Goal: Task Accomplishment & Management: Manage account settings

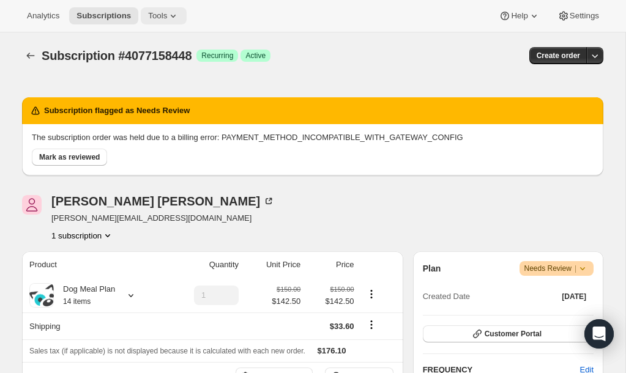
scroll to position [651, 0]
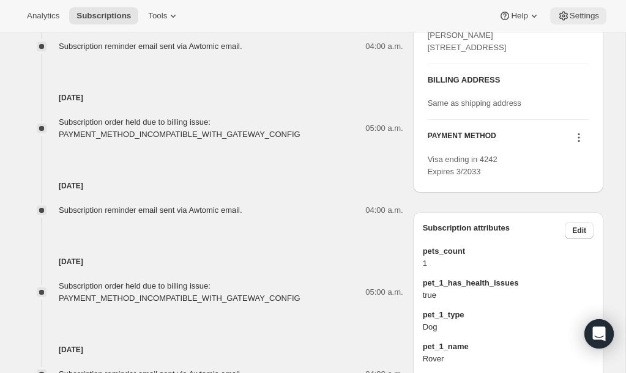
click at [587, 16] on span "Settings" at bounding box center [584, 16] width 29 height 10
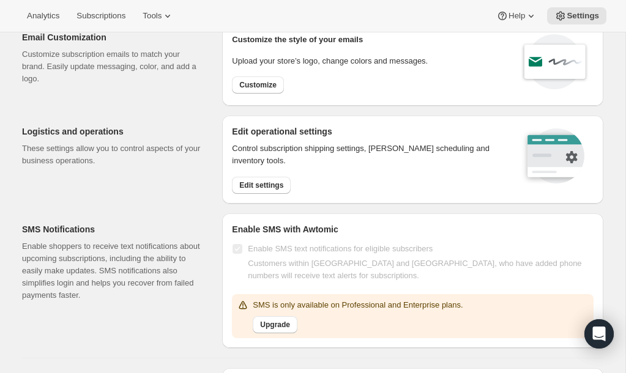
scroll to position [59, 0]
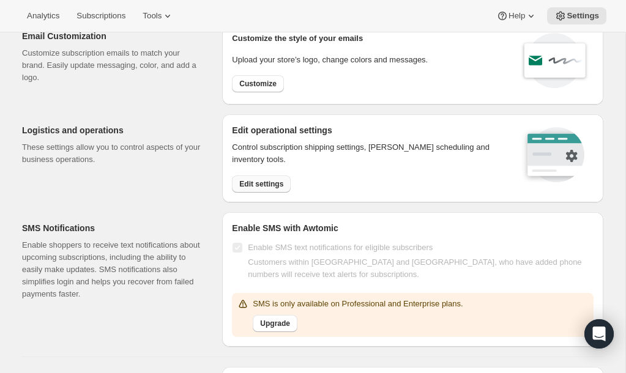
click at [253, 185] on span "Edit settings" at bounding box center [261, 184] width 44 height 10
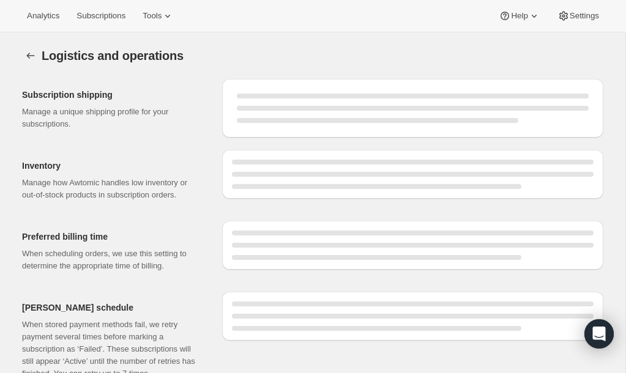
select select "08:00"
select select "DAY"
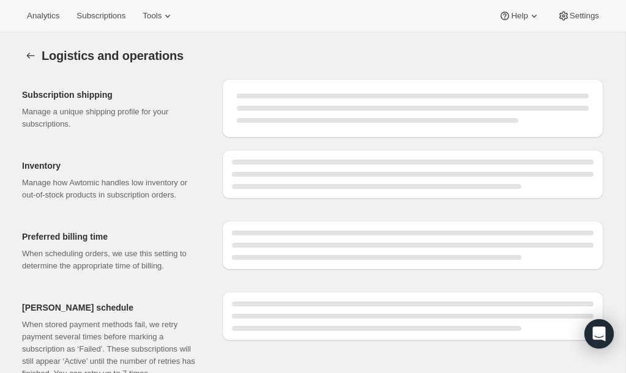
select select "DAY"
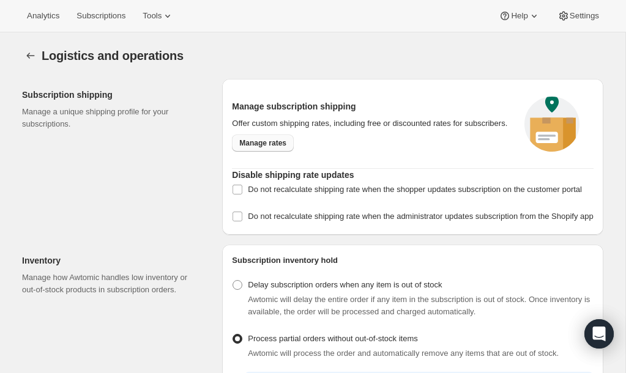
click at [276, 148] on span "Manage rates" at bounding box center [262, 143] width 47 height 10
click at [267, 148] on span "Manage rates" at bounding box center [262, 143] width 47 height 10
click at [414, 57] on div "Logistics and operations" at bounding box center [312, 55] width 581 height 17
click at [276, 147] on span "Manage rates" at bounding box center [262, 143] width 47 height 10
